Goal: Transaction & Acquisition: Purchase product/service

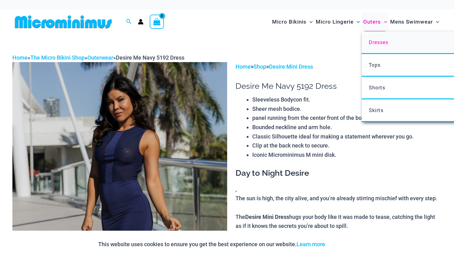
click at [380, 44] on span "Dresses" at bounding box center [379, 42] width 20 height 7
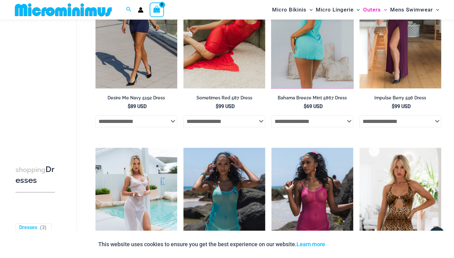
scroll to position [44, 0]
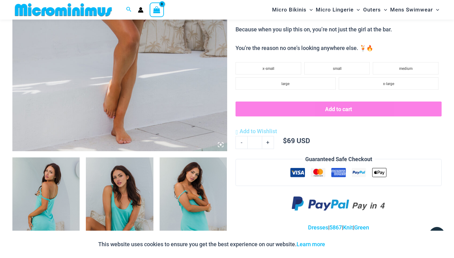
scroll to position [211, 0]
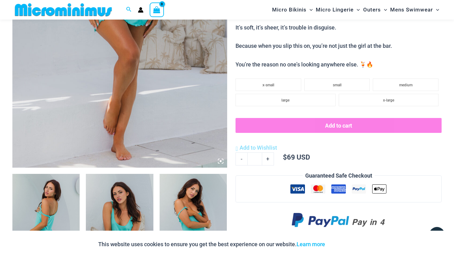
click at [88, 112] on img at bounding box center [119, 6] width 215 height 322
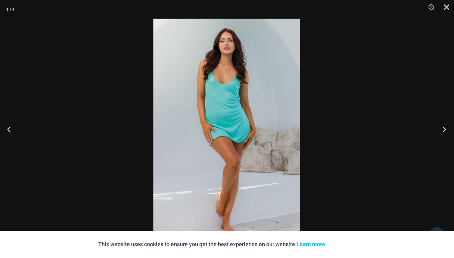
click at [446, 126] on button "Next" at bounding box center [442, 128] width 23 height 31
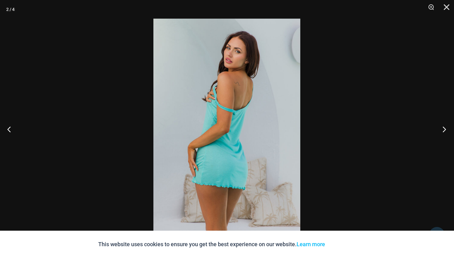
click at [446, 126] on button "Next" at bounding box center [442, 128] width 23 height 31
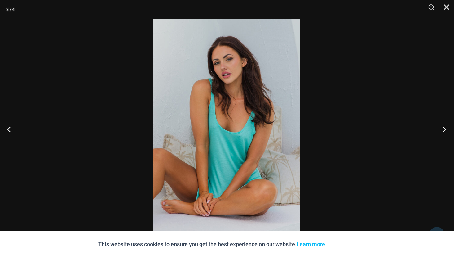
click at [446, 126] on button "Next" at bounding box center [442, 128] width 23 height 31
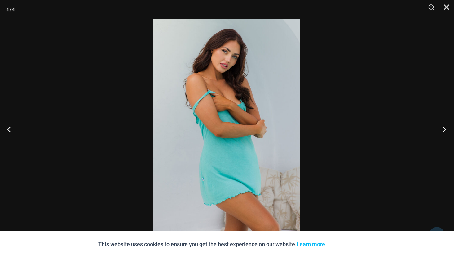
click at [446, 126] on button "Next" at bounding box center [442, 128] width 23 height 31
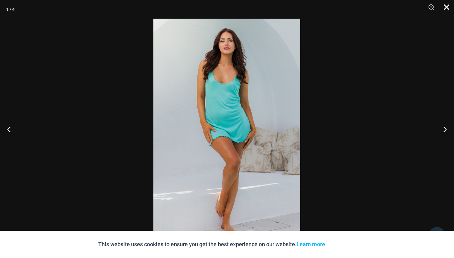
click at [442, 6] on button "Close" at bounding box center [444, 9] width 15 height 19
